Goal: Task Accomplishment & Management: Use online tool/utility

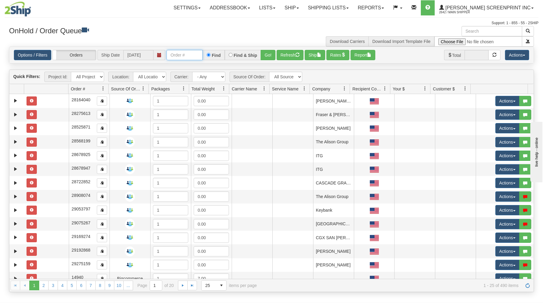
click at [181, 55] on input "text" at bounding box center [185, 55] width 36 height 10
type input "17081"
click at [265, 55] on button "Go!" at bounding box center [268, 55] width 15 height 10
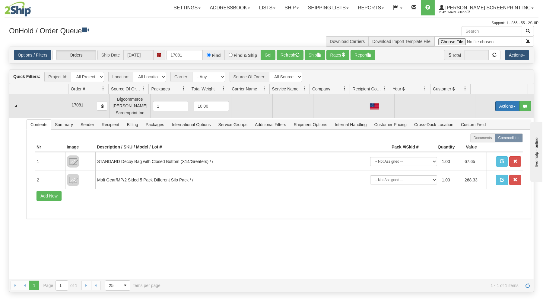
click at [498, 107] on button "Actions" at bounding box center [508, 106] width 24 height 10
click at [477, 117] on span at bounding box center [479, 117] width 4 height 4
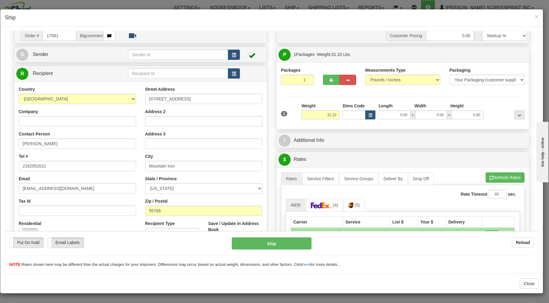
scroll to position [32, 0]
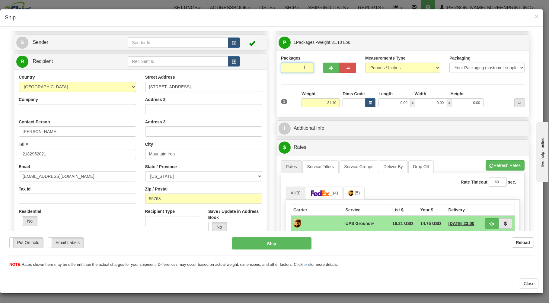
drag, startPoint x: 285, startPoint y: 69, endPoint x: 294, endPoint y: 86, distance: 19.4
click at [286, 71] on input "1" at bounding box center [297, 67] width 33 height 10
click at [315, 102] on input "31.10" at bounding box center [321, 102] width 38 height 9
type input "31.10"
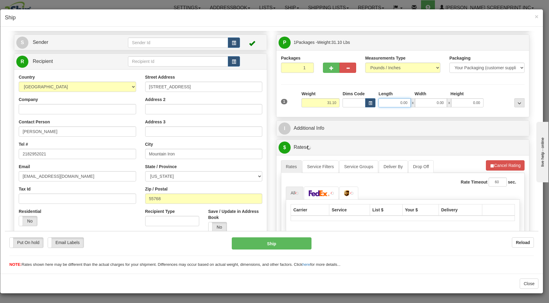
click at [390, 101] on input "0.00" at bounding box center [395, 102] width 32 height 9
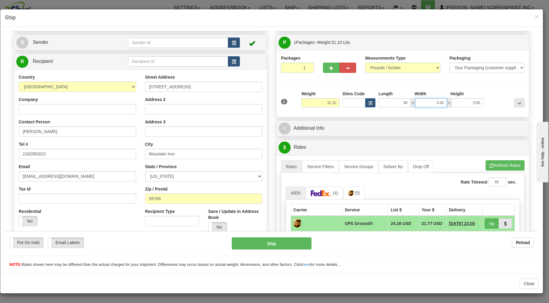
type input "38.00"
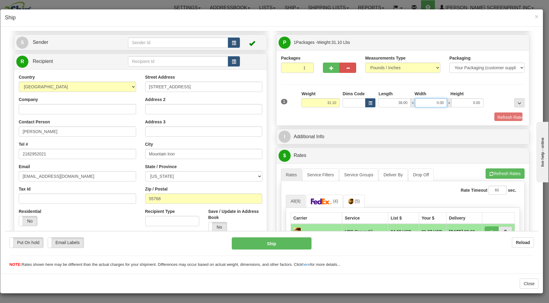
click at [421, 101] on input "0.00" at bounding box center [431, 102] width 32 height 9
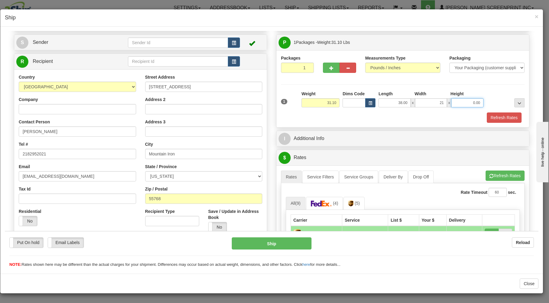
type input "21.00"
click at [453, 103] on input "0.00" at bounding box center [467, 102] width 32 height 9
type input "31.00"
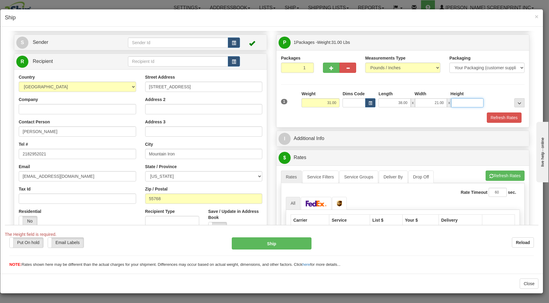
type input "9"
type input "31.10"
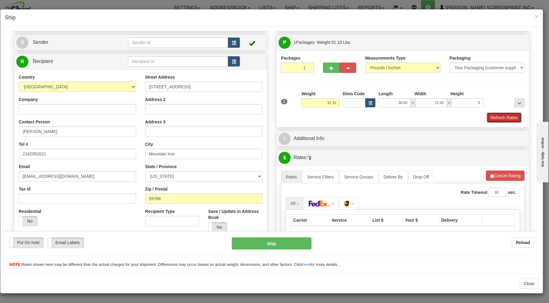
type input "9.00"
click at [492, 117] on button "Refresh Rates" at bounding box center [504, 117] width 35 height 10
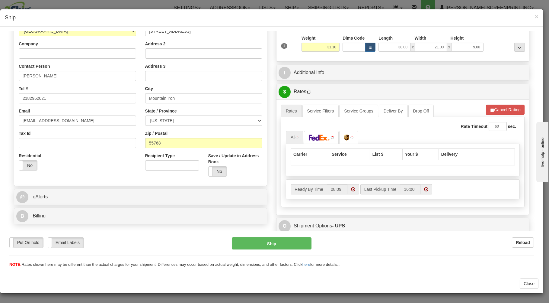
scroll to position [97, 0]
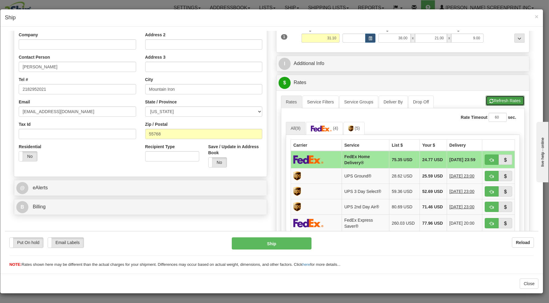
click at [496, 103] on button "Refresh Rates" at bounding box center [505, 100] width 39 height 10
click at [485, 160] on button "button" at bounding box center [492, 159] width 14 height 10
type input "90"
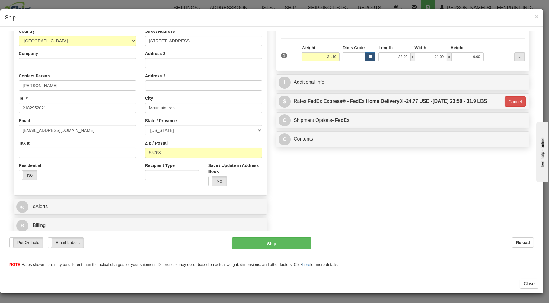
scroll to position [79, 0]
click at [286, 238] on button "Ship" at bounding box center [272, 243] width 80 height 12
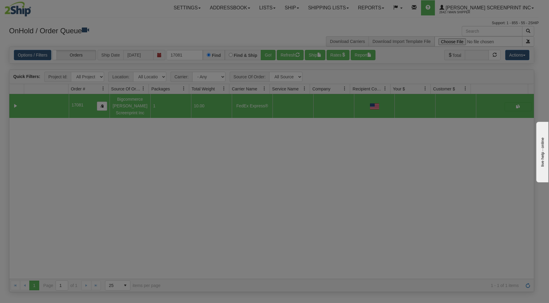
scroll to position [0, 0]
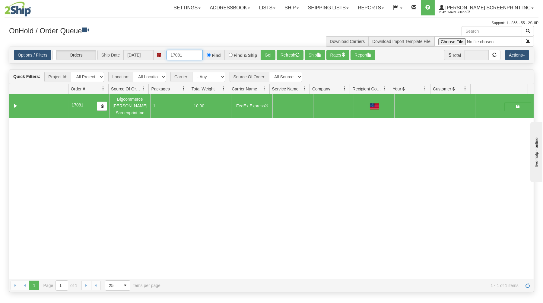
click at [198, 53] on input "17081" at bounding box center [185, 55] width 36 height 10
type input "1"
click at [125, 23] on div "Support: 1 - 855 - 55 - 2SHIP" at bounding box center [272, 23] width 534 height 5
click at [194, 56] on input "text" at bounding box center [185, 55] width 36 height 10
type input "17079"
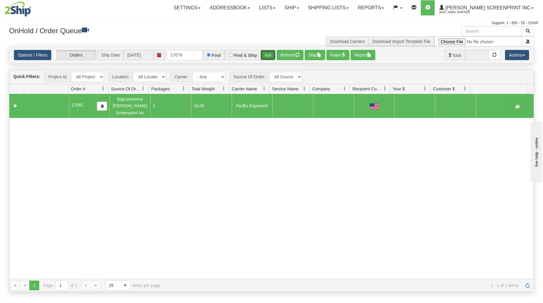
click at [267, 54] on button "Go!" at bounding box center [268, 55] width 15 height 10
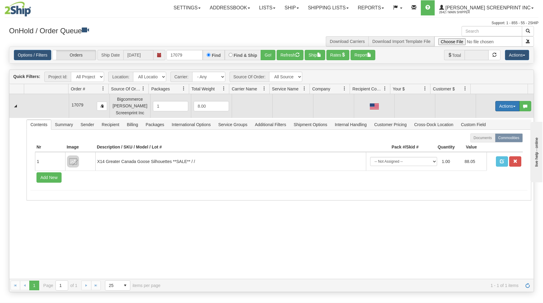
click at [496, 105] on button "Actions" at bounding box center [508, 106] width 24 height 10
click at [477, 118] on span "Open" at bounding box center [484, 117] width 14 height 5
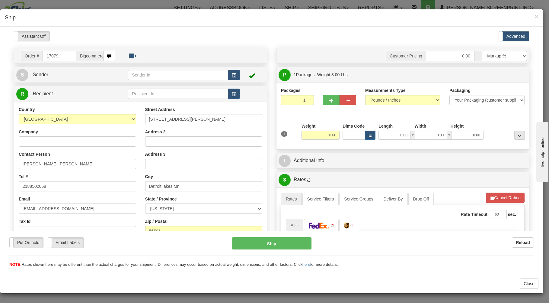
type input "6.15"
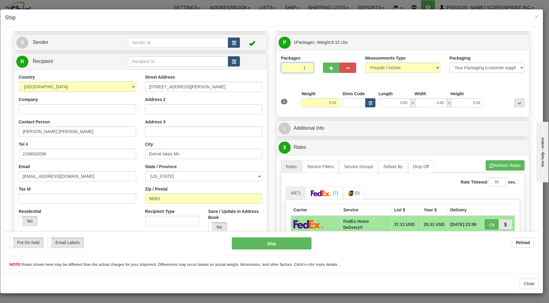
drag, startPoint x: 289, startPoint y: 63, endPoint x: 288, endPoint y: 68, distance: 4.9
click at [288, 66] on input "1" at bounding box center [297, 67] width 33 height 10
drag, startPoint x: 309, startPoint y: 101, endPoint x: 317, endPoint y: 102, distance: 8.8
click at [310, 101] on input "6.15" at bounding box center [321, 102] width 38 height 9
click at [382, 104] on input "0.00" at bounding box center [395, 102] width 32 height 9
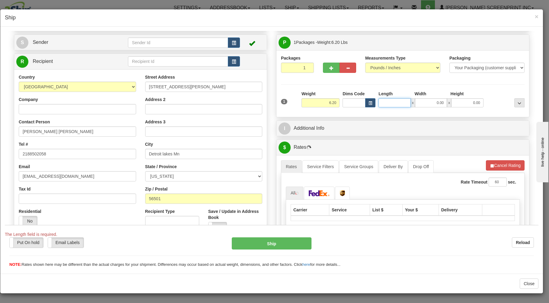
type input "6.25"
type input "29"
type input "6.15"
type input "29.00"
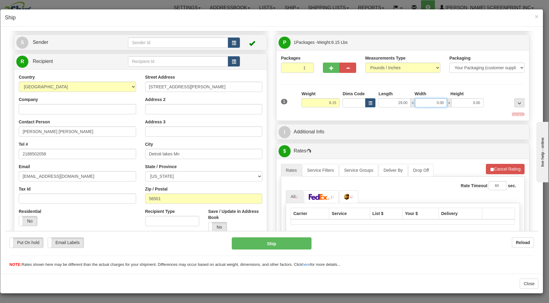
click at [416, 102] on input "0.00" at bounding box center [431, 102] width 32 height 9
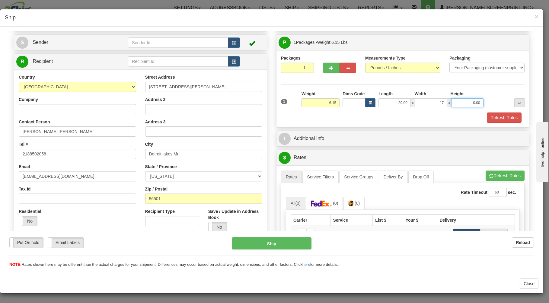
type input "17.00"
click at [454, 104] on input "0.00" at bounding box center [467, 102] width 32 height 9
type input "4.00"
click at [503, 120] on button "Refresh Rates" at bounding box center [504, 117] width 35 height 10
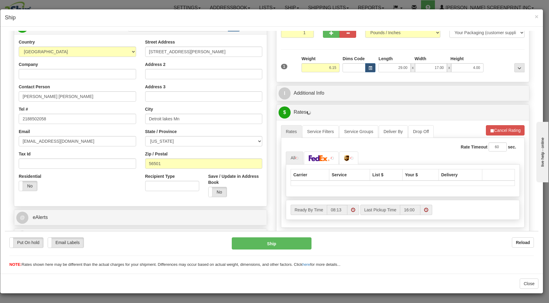
scroll to position [97, 0]
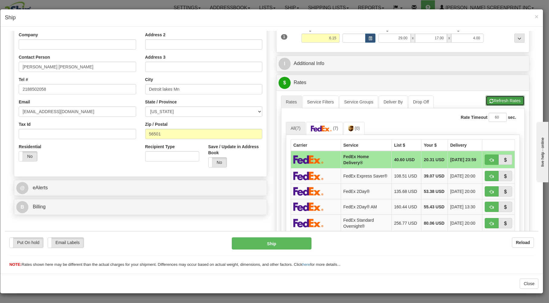
click at [487, 101] on button "Refresh Rates" at bounding box center [505, 100] width 39 height 10
click at [490, 160] on span "button" at bounding box center [492, 160] width 4 height 4
type input "90"
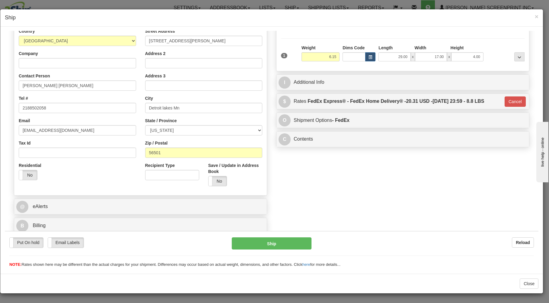
scroll to position [79, 0]
drag, startPoint x: 293, startPoint y: 241, endPoint x: 293, endPoint y: 245, distance: 3.3
click at [293, 245] on button "Ship" at bounding box center [272, 243] width 80 height 12
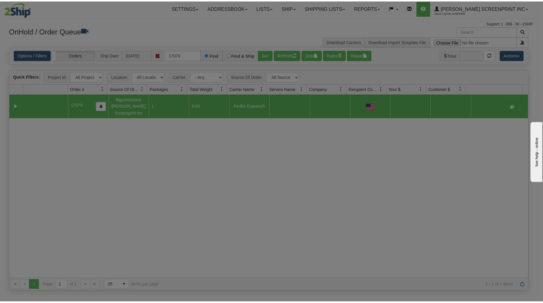
scroll to position [0, 0]
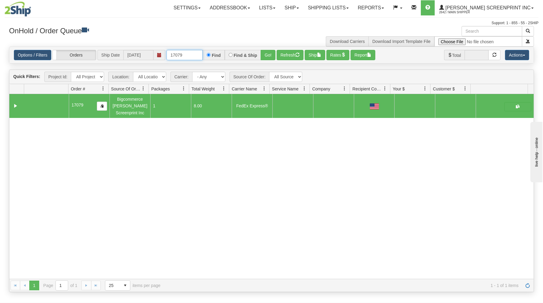
drag, startPoint x: 196, startPoint y: 58, endPoint x: 197, endPoint y: 54, distance: 4.1
click at [197, 56] on input "17079" at bounding box center [185, 55] width 36 height 10
type input "1"
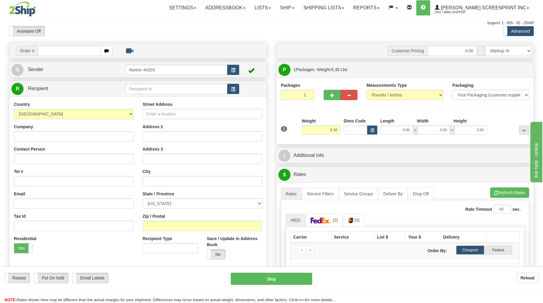
type input "0.00"
